Goal: Task Accomplishment & Management: Manage account settings

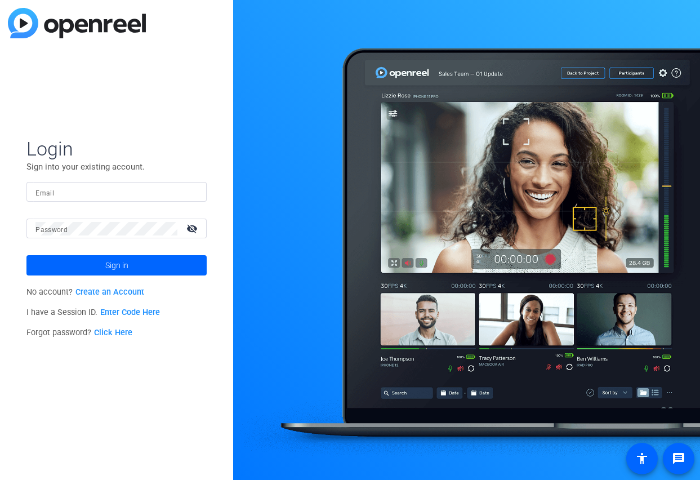
click at [100, 192] on input "Email" at bounding box center [116, 192] width 162 height 14
click at [148, 131] on div "Login Sign into your existing account. Email Password visibility_off Sign in No…" at bounding box center [116, 240] width 233 height 480
click at [83, 189] on input "Email" at bounding box center [116, 192] width 162 height 14
type input "c"
paste input "[PERSON_NAME][EMAIL_ADDRESS][DOMAIN_NAME]"
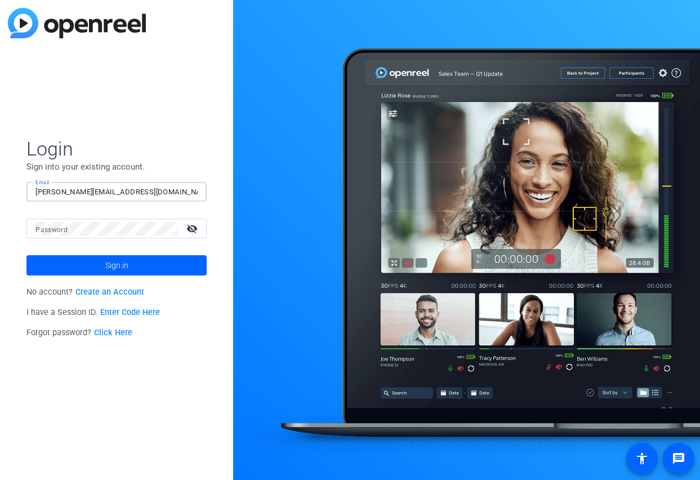
type input "[PERSON_NAME][EMAIL_ADDRESS][DOMAIN_NAME]"
click at [46, 226] on mat-label "Password" at bounding box center [51, 230] width 32 height 8
click at [113, 267] on span "Sign in" at bounding box center [116, 265] width 23 height 28
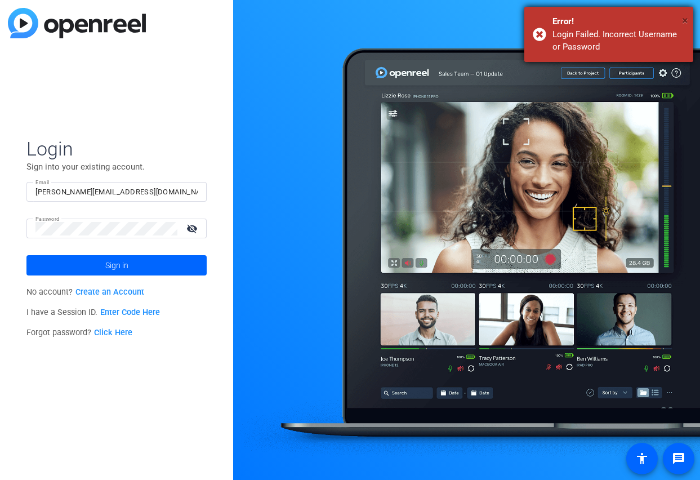
click at [688, 20] on span "×" at bounding box center [685, 21] width 6 height 14
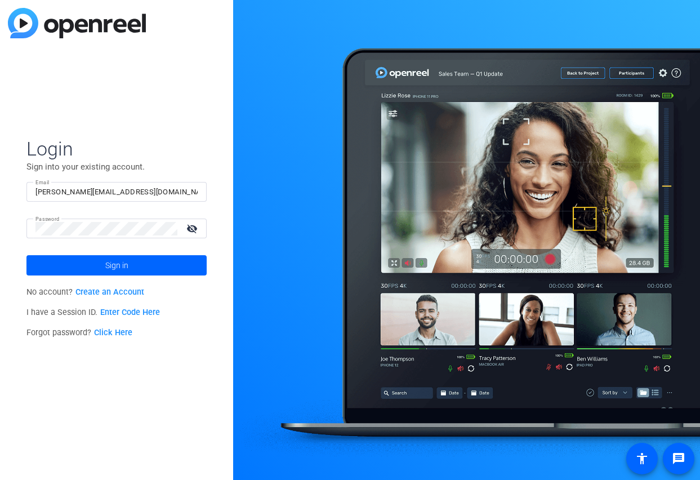
click at [194, 227] on mat-icon "visibility_off" at bounding box center [193, 228] width 27 height 16
click at [194, 227] on mat-icon "visibility" at bounding box center [193, 228] width 27 height 16
click at [36, 192] on input "[PERSON_NAME][EMAIL_ADDRESS][DOMAIN_NAME]" at bounding box center [116, 192] width 162 height 14
click at [198, 102] on div "Login Sign into your existing account. Email [PERSON_NAME][EMAIL_ADDRESS][DOMAI…" at bounding box center [116, 240] width 233 height 480
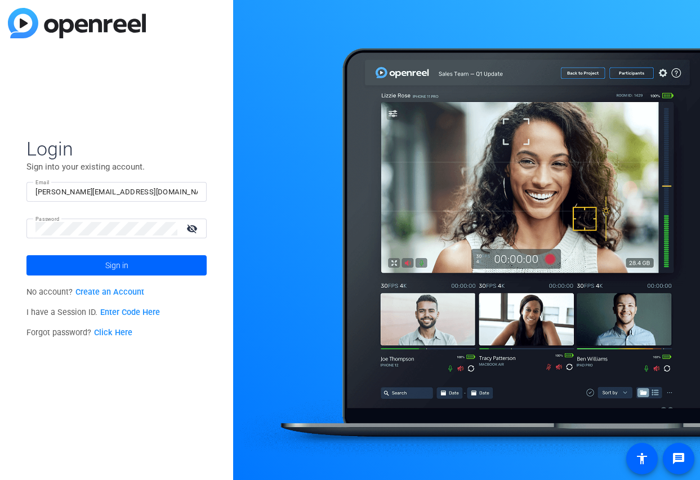
click at [192, 229] on mat-icon "visibility_off" at bounding box center [193, 228] width 27 height 16
click at [114, 268] on span "Sign in" at bounding box center [116, 265] width 23 height 28
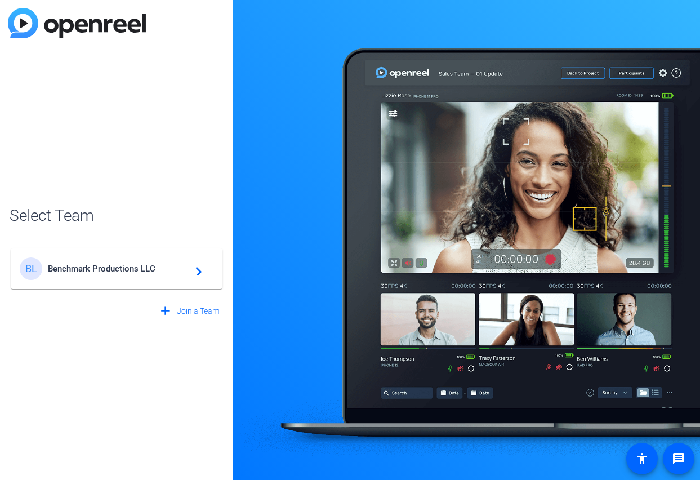
click at [128, 268] on span "Benchmark Productions LLC" at bounding box center [118, 269] width 141 height 10
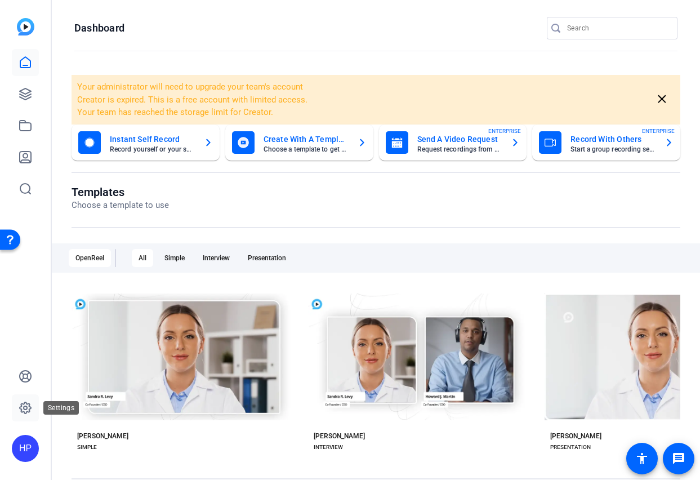
click at [26, 407] on icon at bounding box center [26, 408] width 14 height 14
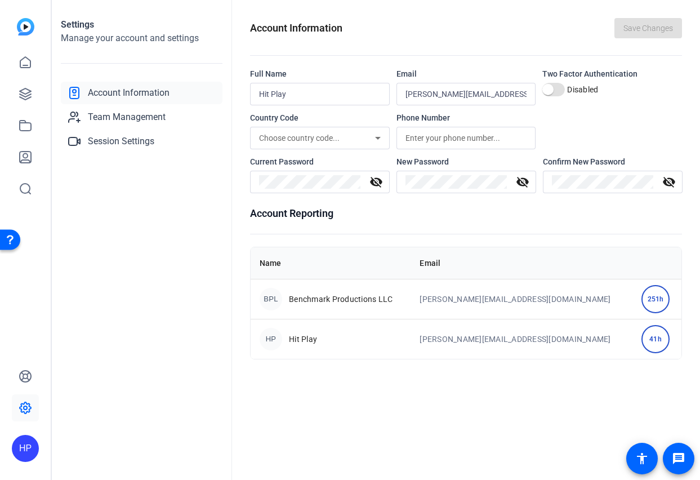
click at [29, 451] on div "HP" at bounding box center [25, 448] width 27 height 27
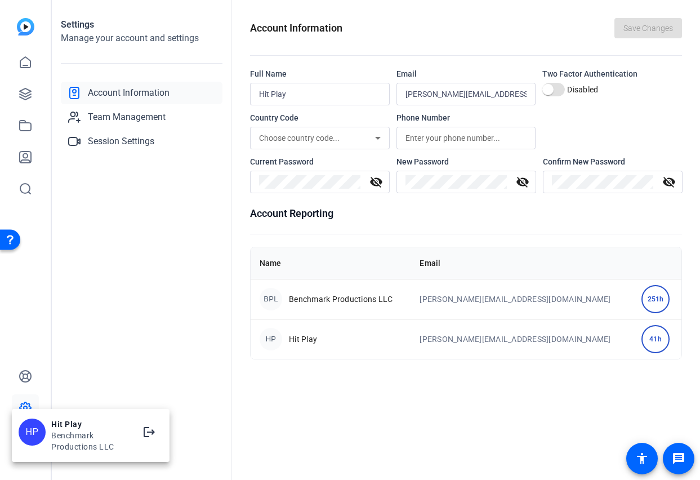
click at [91, 350] on div at bounding box center [350, 240] width 700 height 480
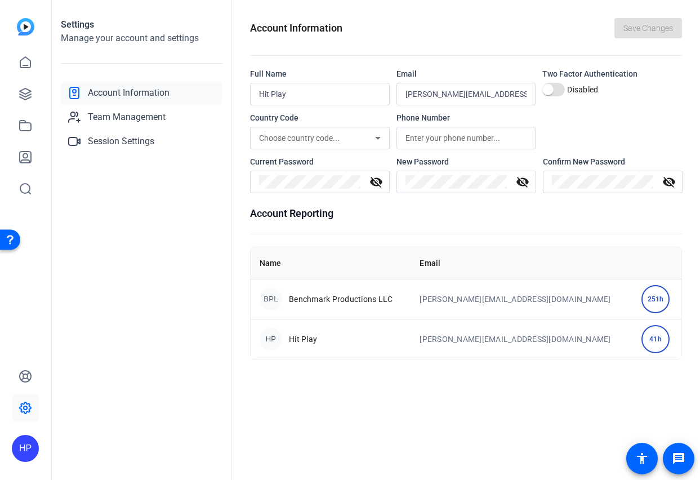
click at [26, 29] on img at bounding box center [25, 26] width 17 height 17
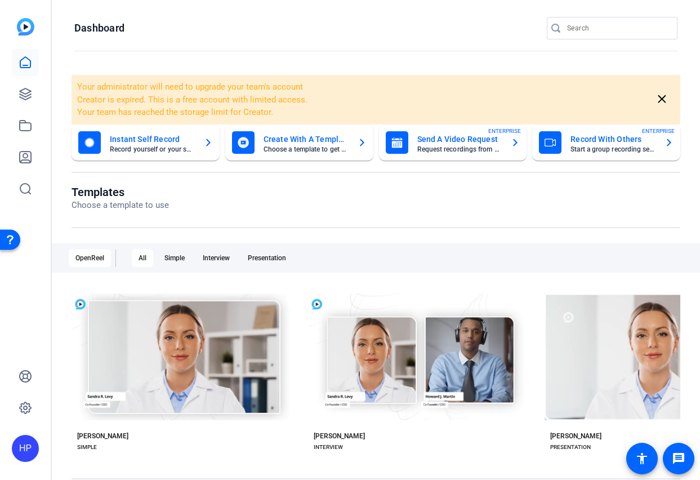
click at [27, 448] on div "HP" at bounding box center [25, 448] width 27 height 27
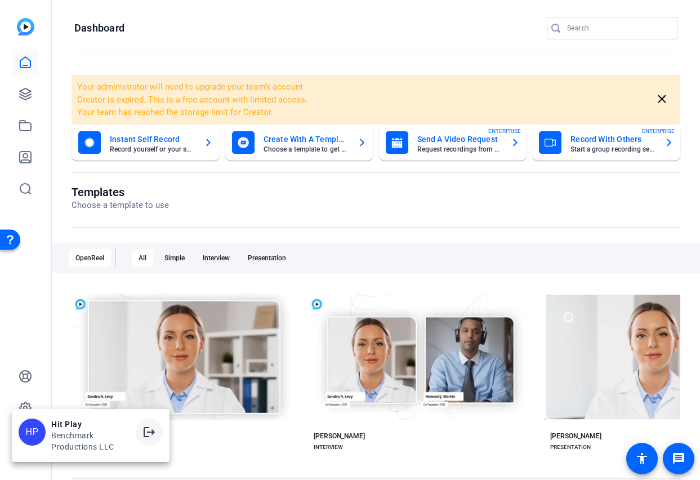
click at [149, 428] on mat-icon "logout" at bounding box center [150, 432] width 14 height 14
